Goal: Transaction & Acquisition: Obtain resource

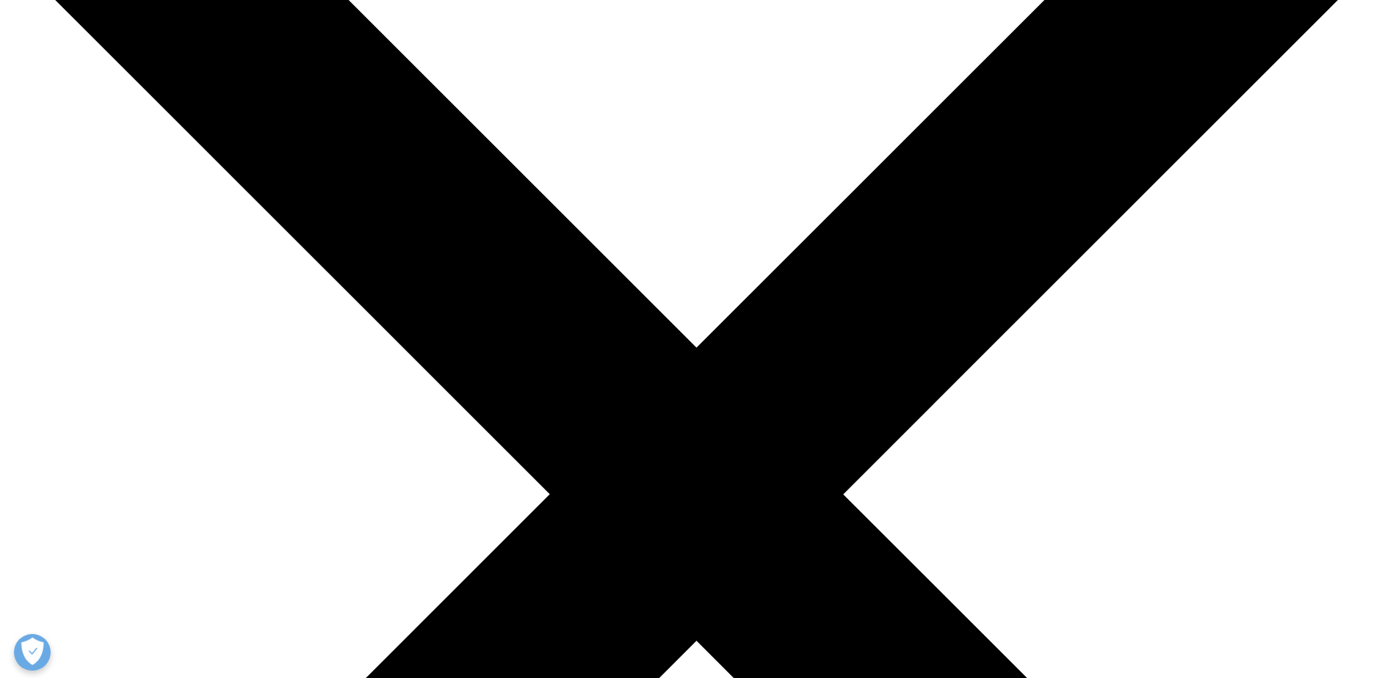
scroll to position [220, 0]
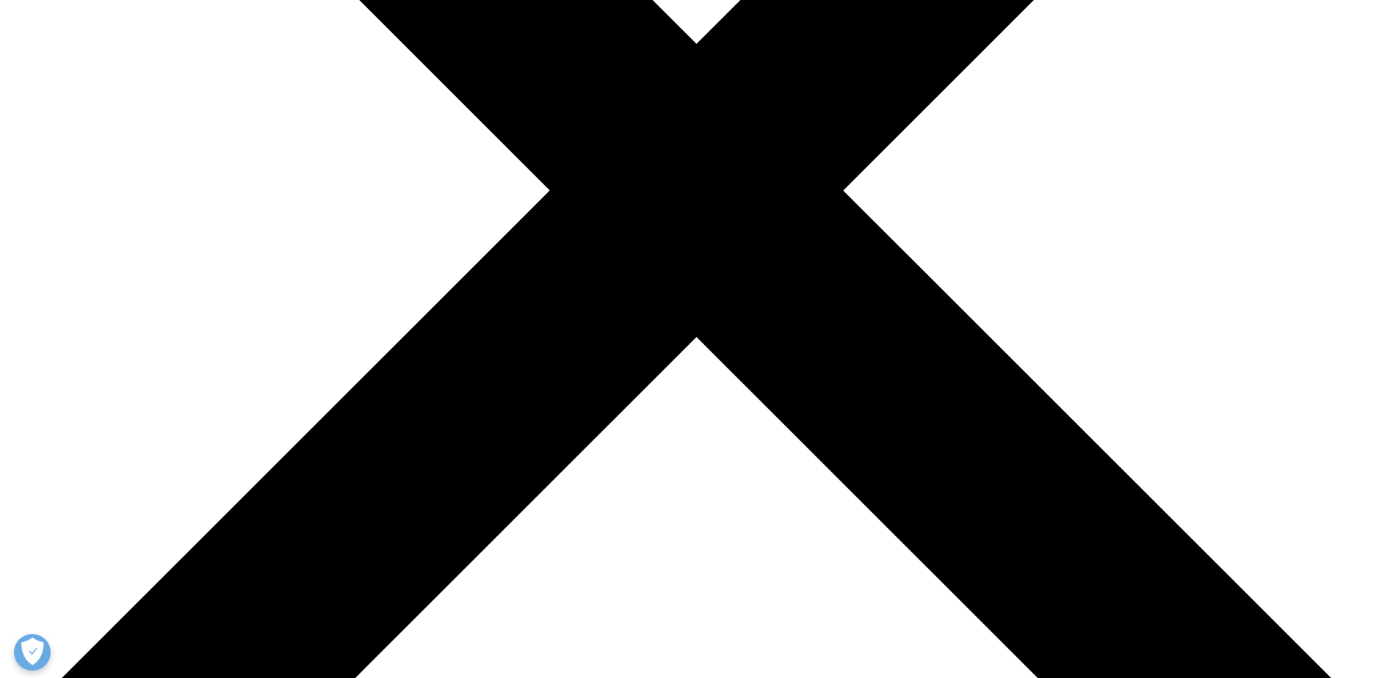
scroll to position [587, 0]
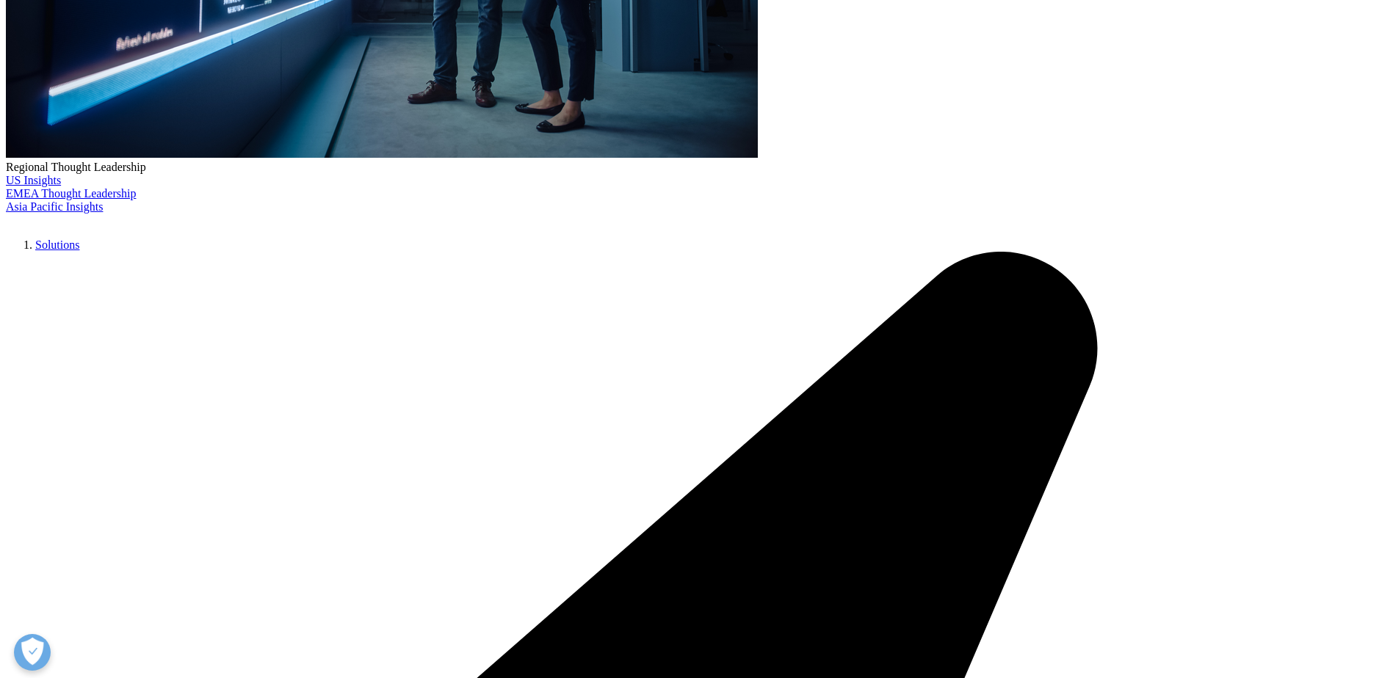
scroll to position [514, 0]
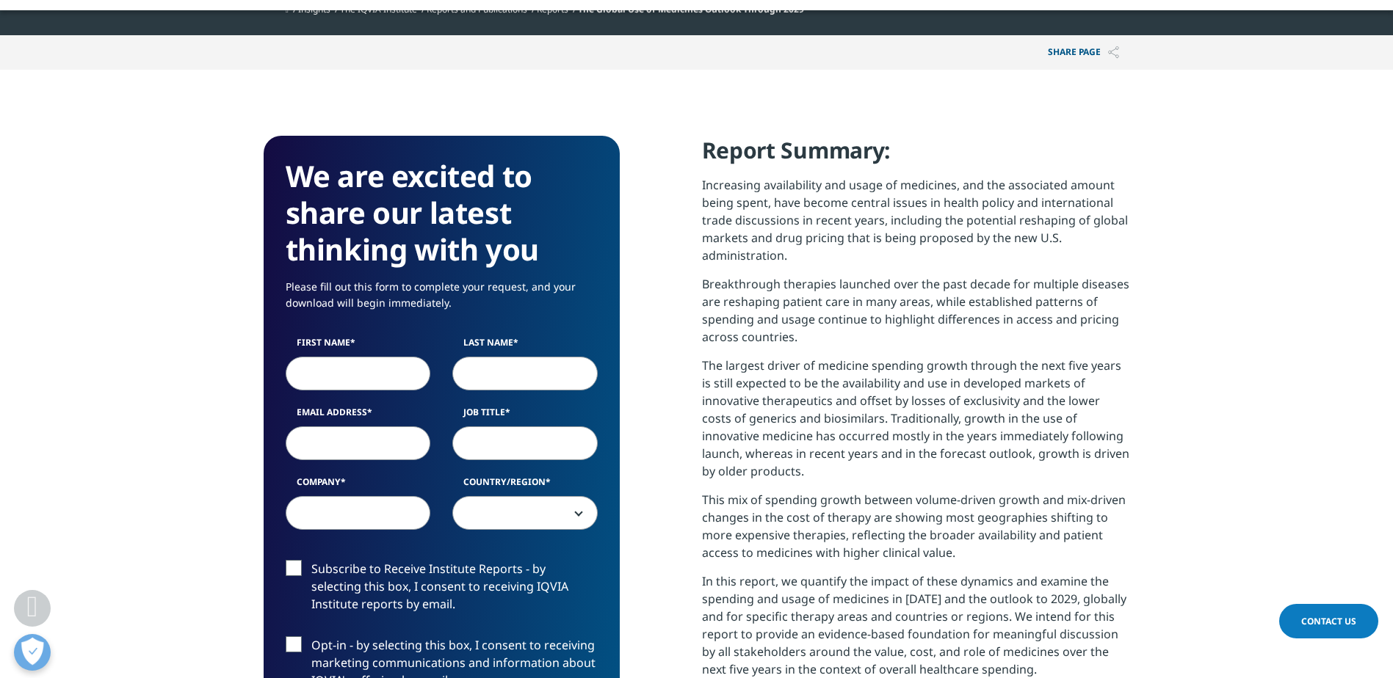
click at [310, 374] on input "First Name" at bounding box center [358, 374] width 145 height 34
type input "[PERSON_NAME]"
type input "[PERSON_NAME][EMAIL_ADDRESS][PERSON_NAME][DOMAIN_NAME]"
type input "[PERSON_NAME] Pharma [GEOGRAPHIC_DATA], Unipessoal, Lda"
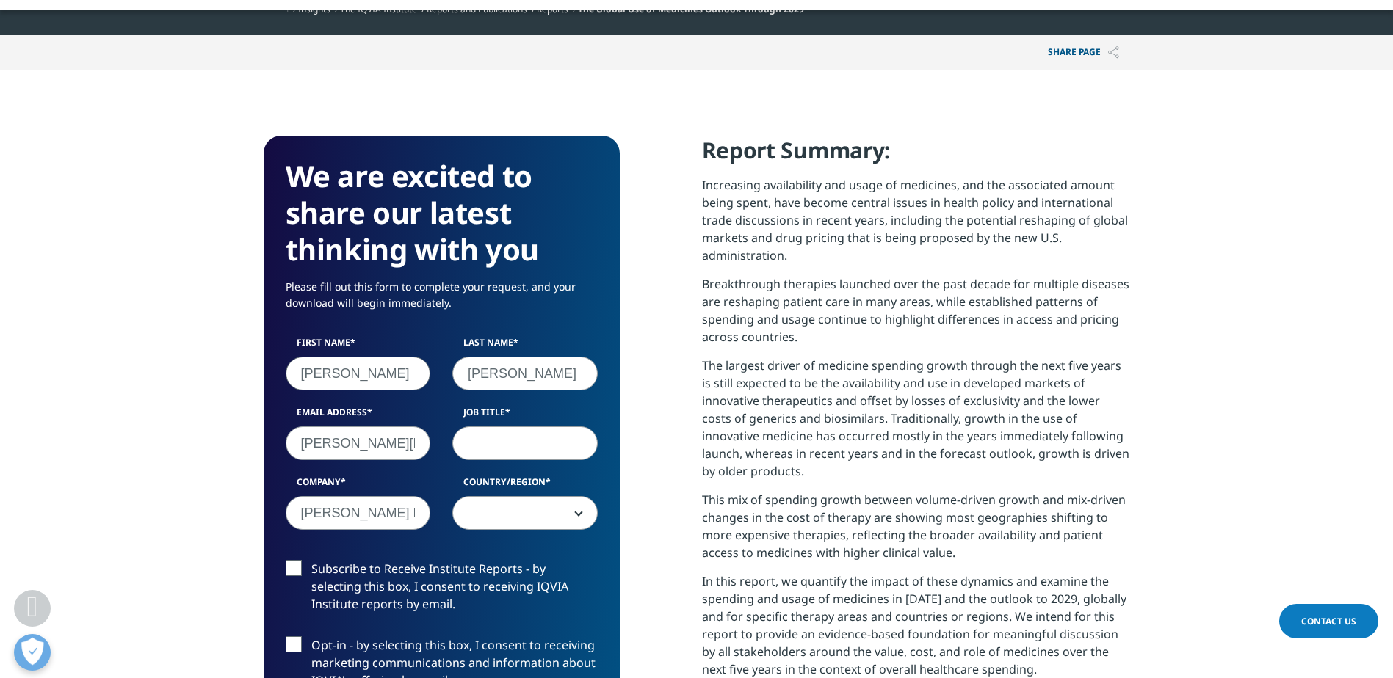
select select "Portugal"
click at [522, 448] on input "Job Title" at bounding box center [524, 444] width 145 height 34
type input "IBEX Head"
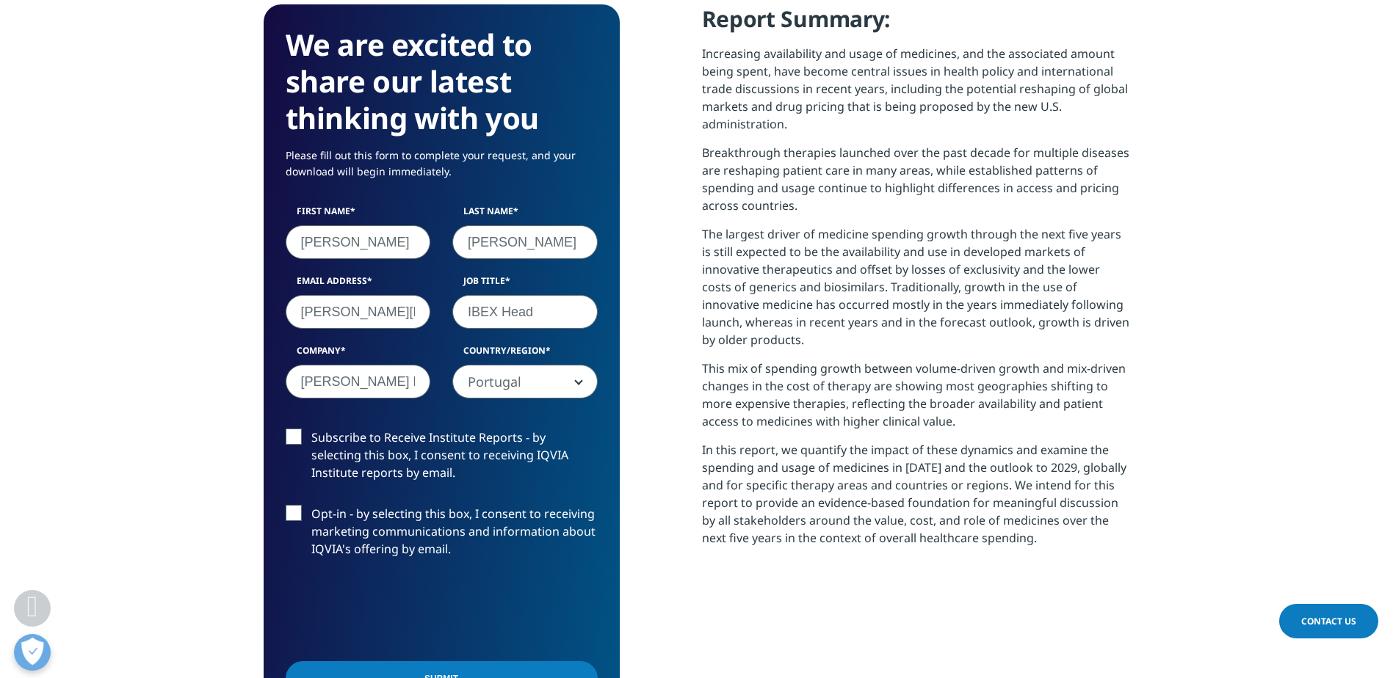
scroll to position [661, 0]
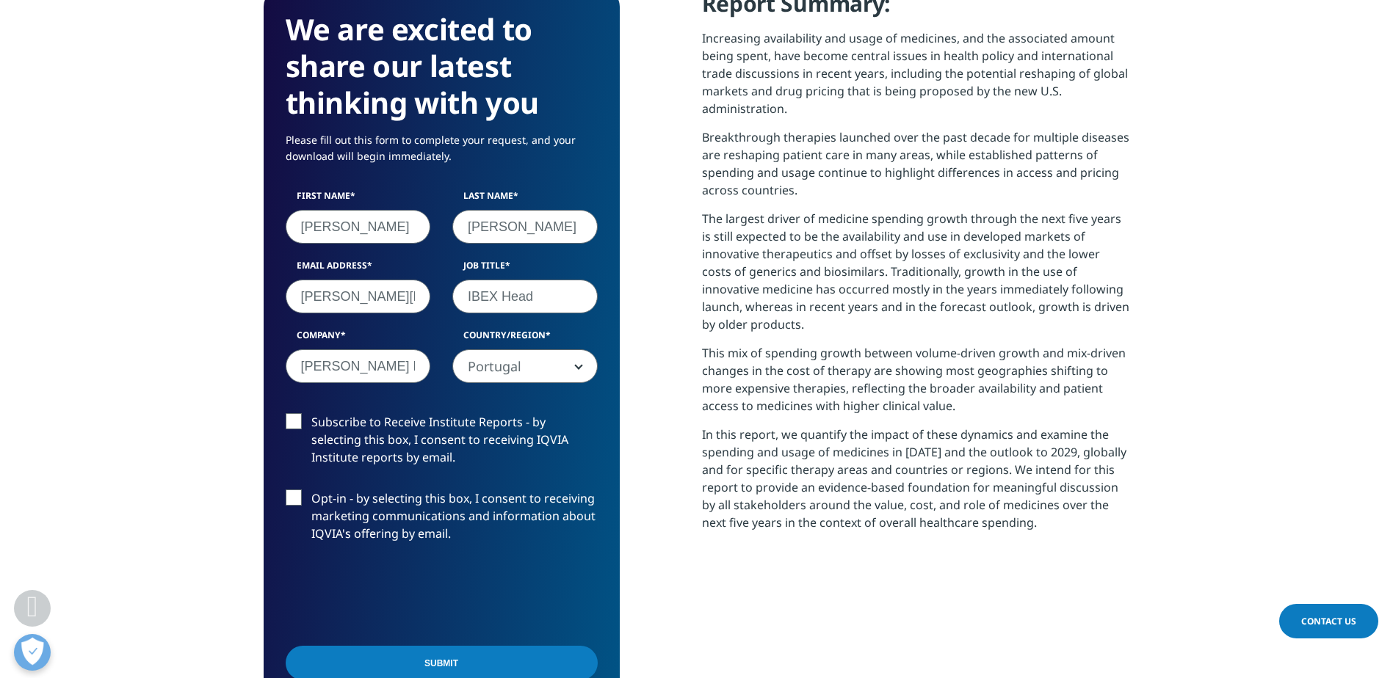
click at [303, 420] on label "Subscribe to Receive Institute Reports - by selecting this box, I consent to re…" at bounding box center [442, 443] width 312 height 61
click at [311, 413] on input "Subscribe to Receive Institute Reports - by selecting this box, I consent to re…" at bounding box center [311, 413] width 0 height 0
click at [284, 497] on div "Opt-in - by selecting this box, I consent to receiving marketing communications…" at bounding box center [442, 520] width 334 height 61
click at [296, 490] on label "Opt-in - by selecting this box, I consent to receiving marketing communications…" at bounding box center [442, 520] width 312 height 61
click at [311, 490] on input "Opt-in - by selecting this box, I consent to receiving marketing communications…" at bounding box center [311, 490] width 0 height 0
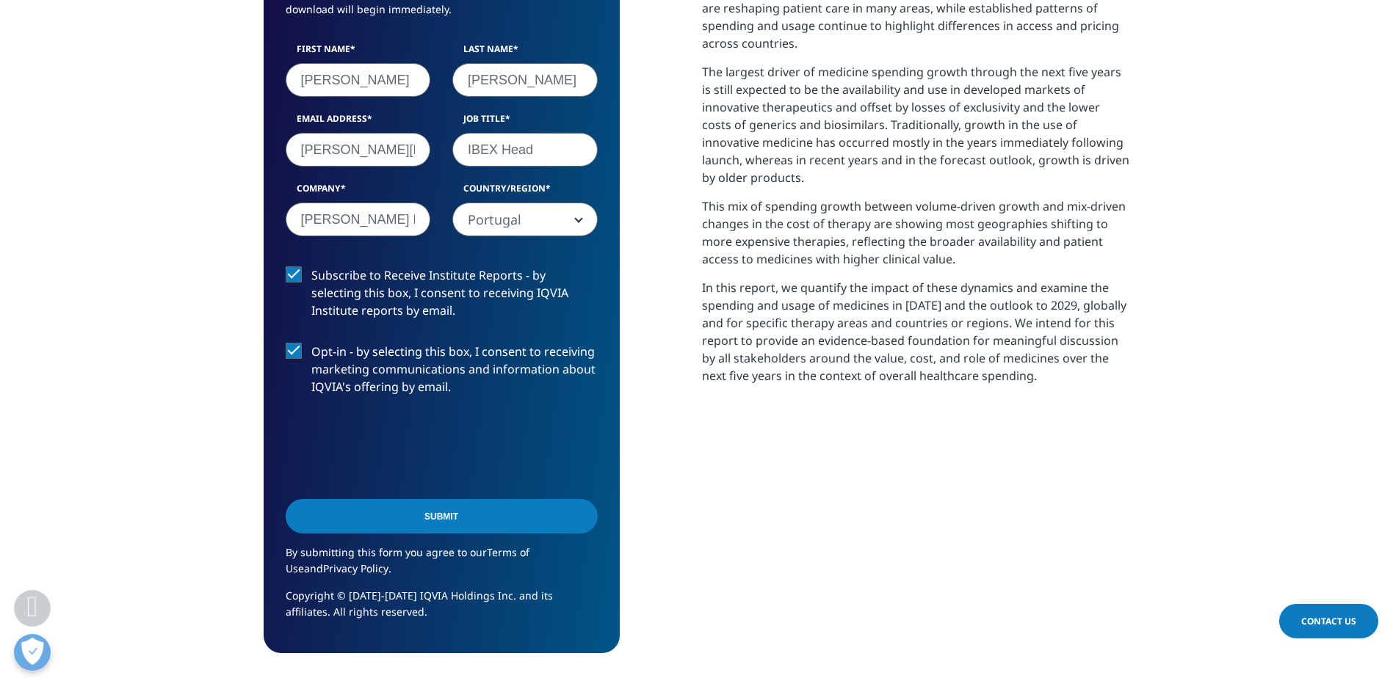
click at [452, 511] on input "Submit" at bounding box center [442, 516] width 312 height 35
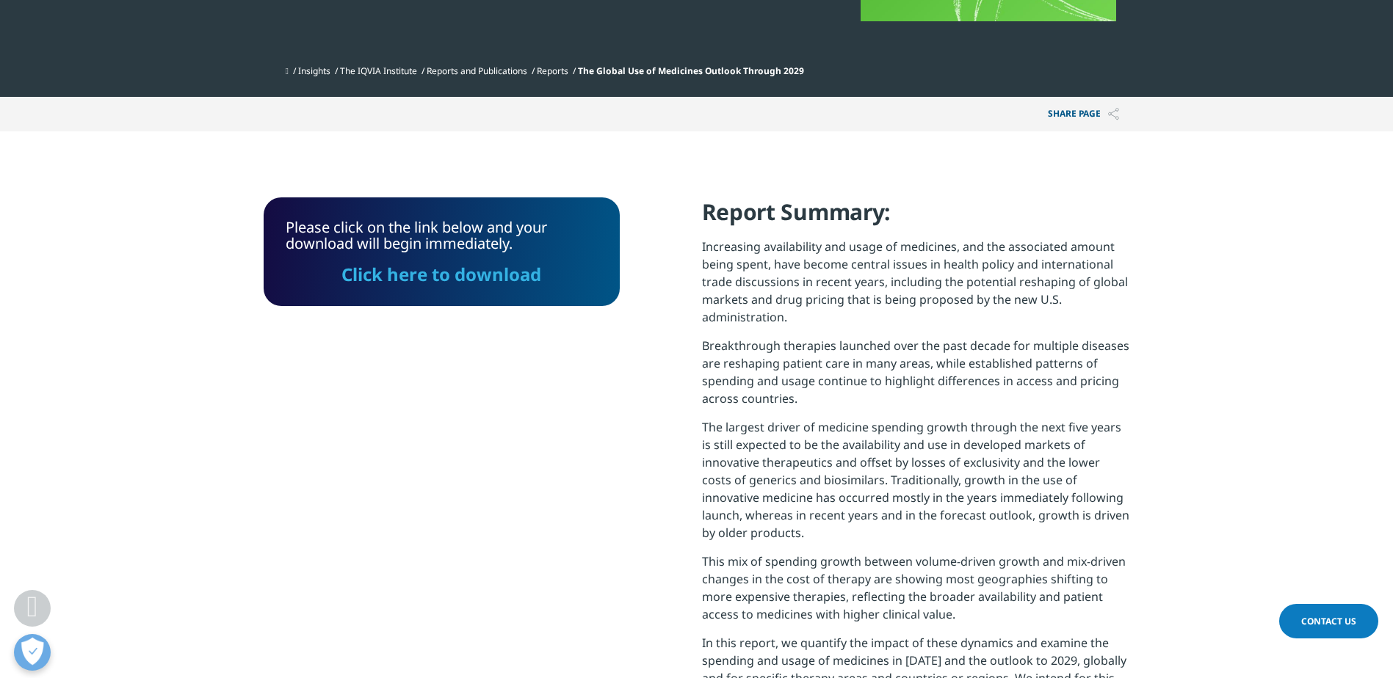
scroll to position [452, 0]
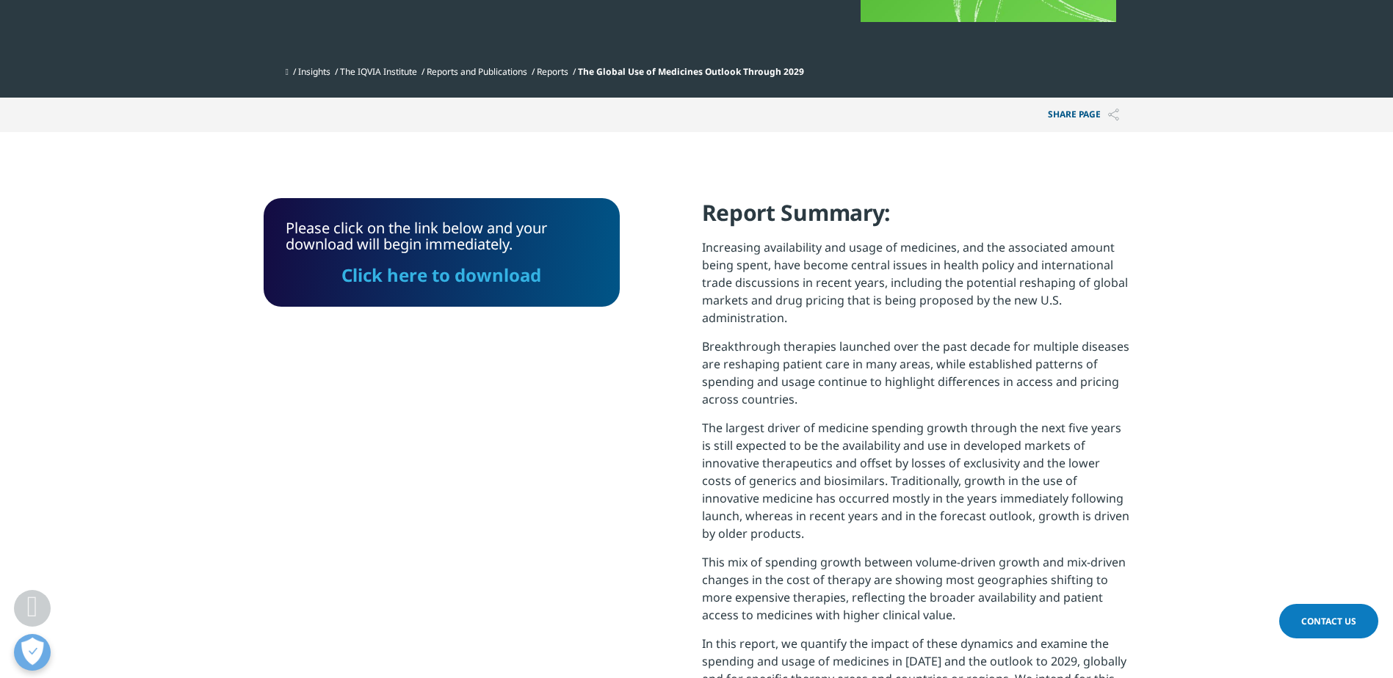
click at [423, 273] on link "Click here to download" at bounding box center [441, 275] width 200 height 24
